Goal: Information Seeking & Learning: Find specific fact

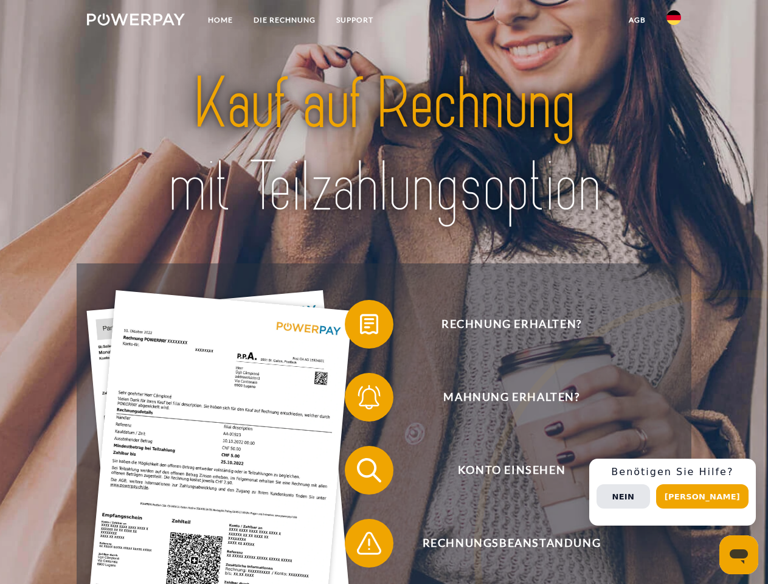
click at [136, 21] on img at bounding box center [136, 19] width 98 height 12
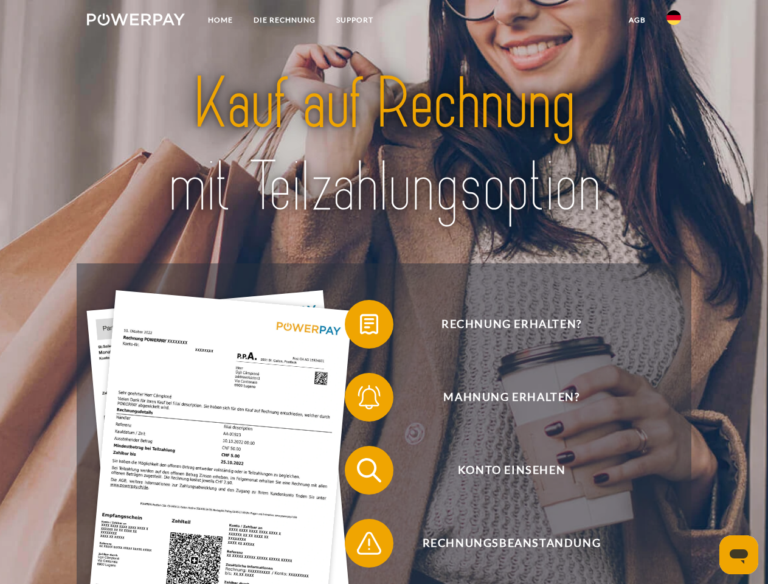
click at [674, 21] on img at bounding box center [673, 17] width 15 height 15
click at [636, 20] on link "agb" at bounding box center [637, 20] width 38 height 22
click at [360, 326] on span at bounding box center [350, 324] width 61 height 61
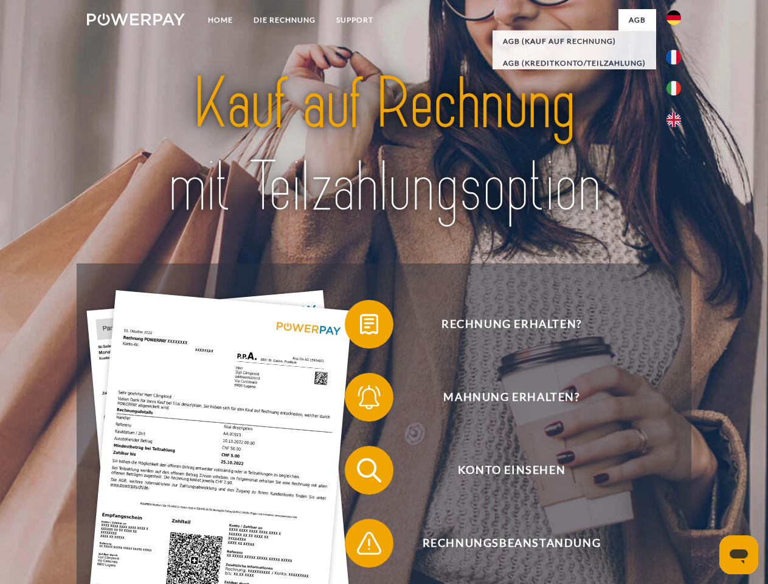
click at [360, 399] on div "Rechnung erhalten? Mahnung erhalten? Konto einsehen" at bounding box center [384, 506] width 614 height 486
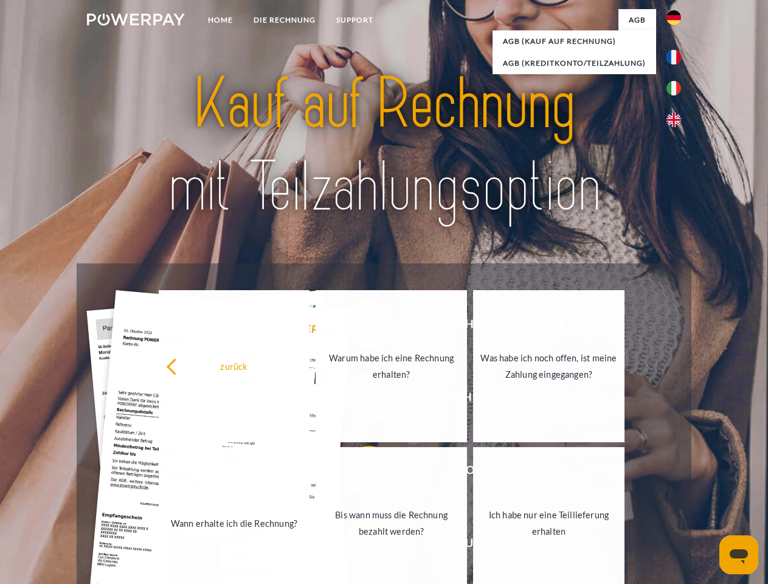
click at [360, 472] on link "Bis wann muss die Rechnung bezahlt werden?" at bounding box center [390, 523] width 151 height 152
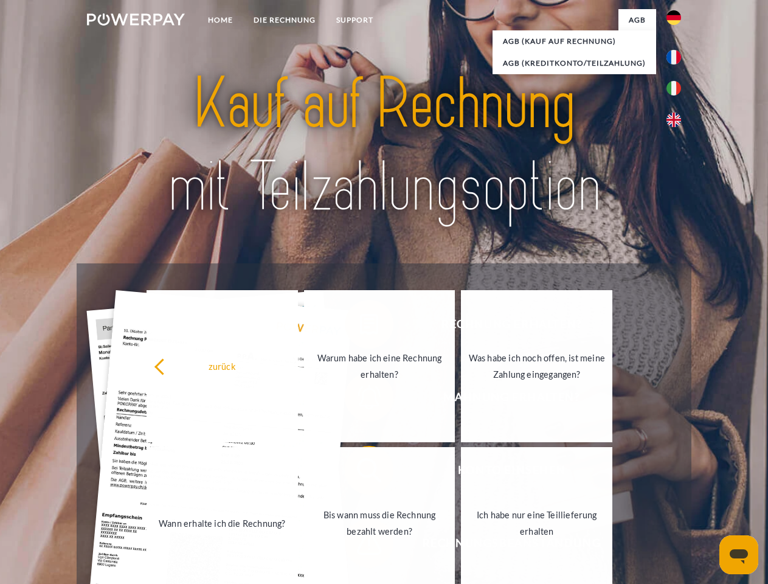
click at [360, 545] on span at bounding box center [350, 542] width 61 height 61
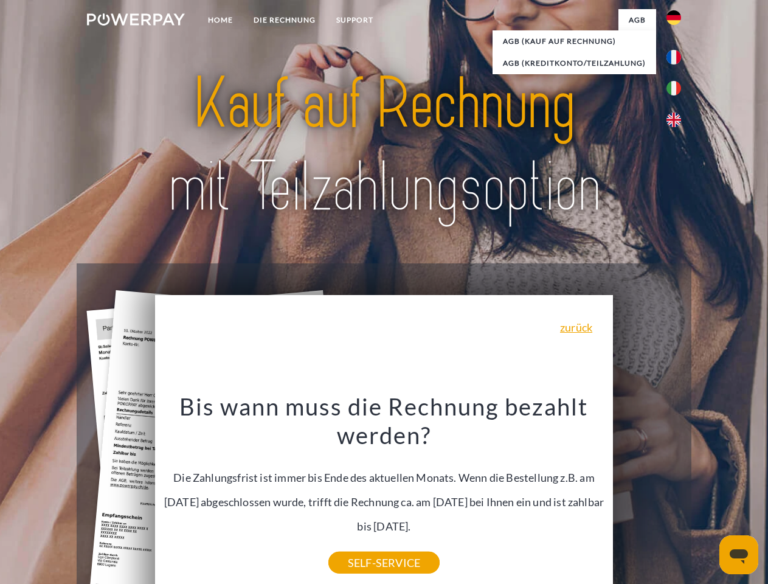
click at [677, 492] on div "Rechnung erhalten? Mahnung erhalten? Konto einsehen" at bounding box center [384, 506] width 614 height 486
click at [647, 494] on span "Konto einsehen" at bounding box center [511, 470] width 298 height 49
click at [706, 496] on header "Home DIE RECHNUNG SUPPORT" at bounding box center [384, 419] width 768 height 839
